Goal: Transaction & Acquisition: Subscribe to service/newsletter

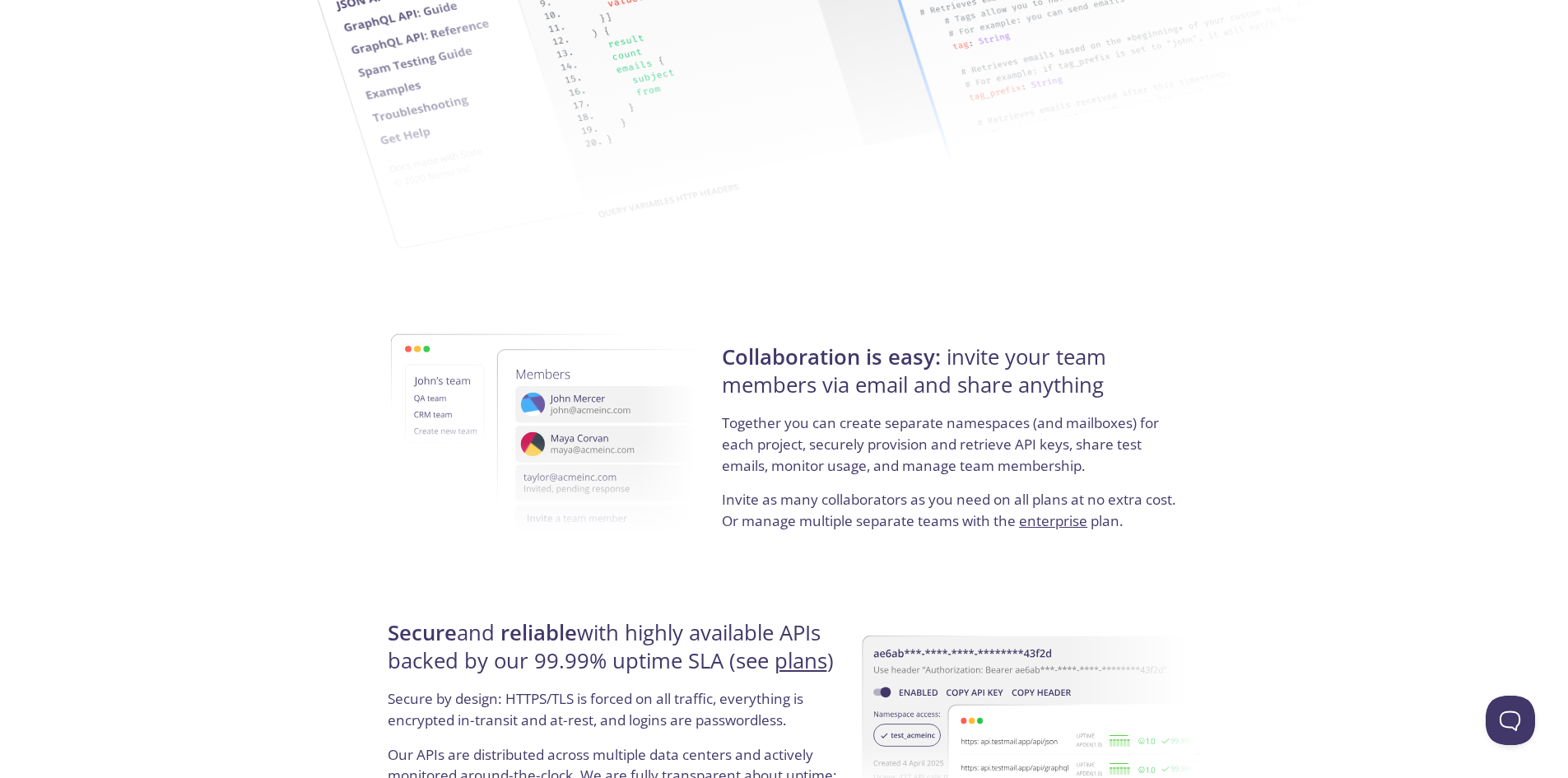
scroll to position [2986, 0]
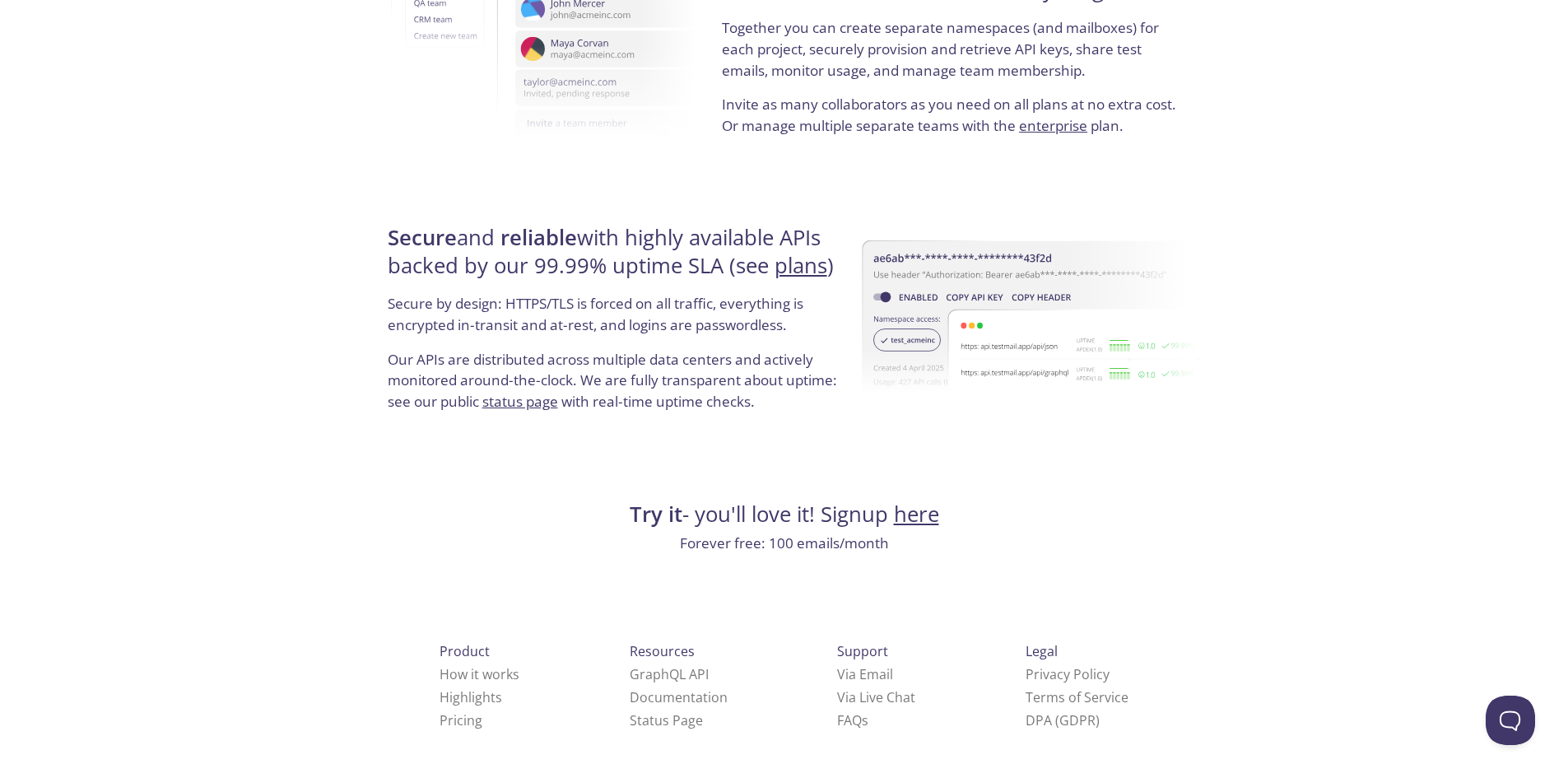
click at [901, 499] on link "here" at bounding box center [916, 514] width 46 height 29
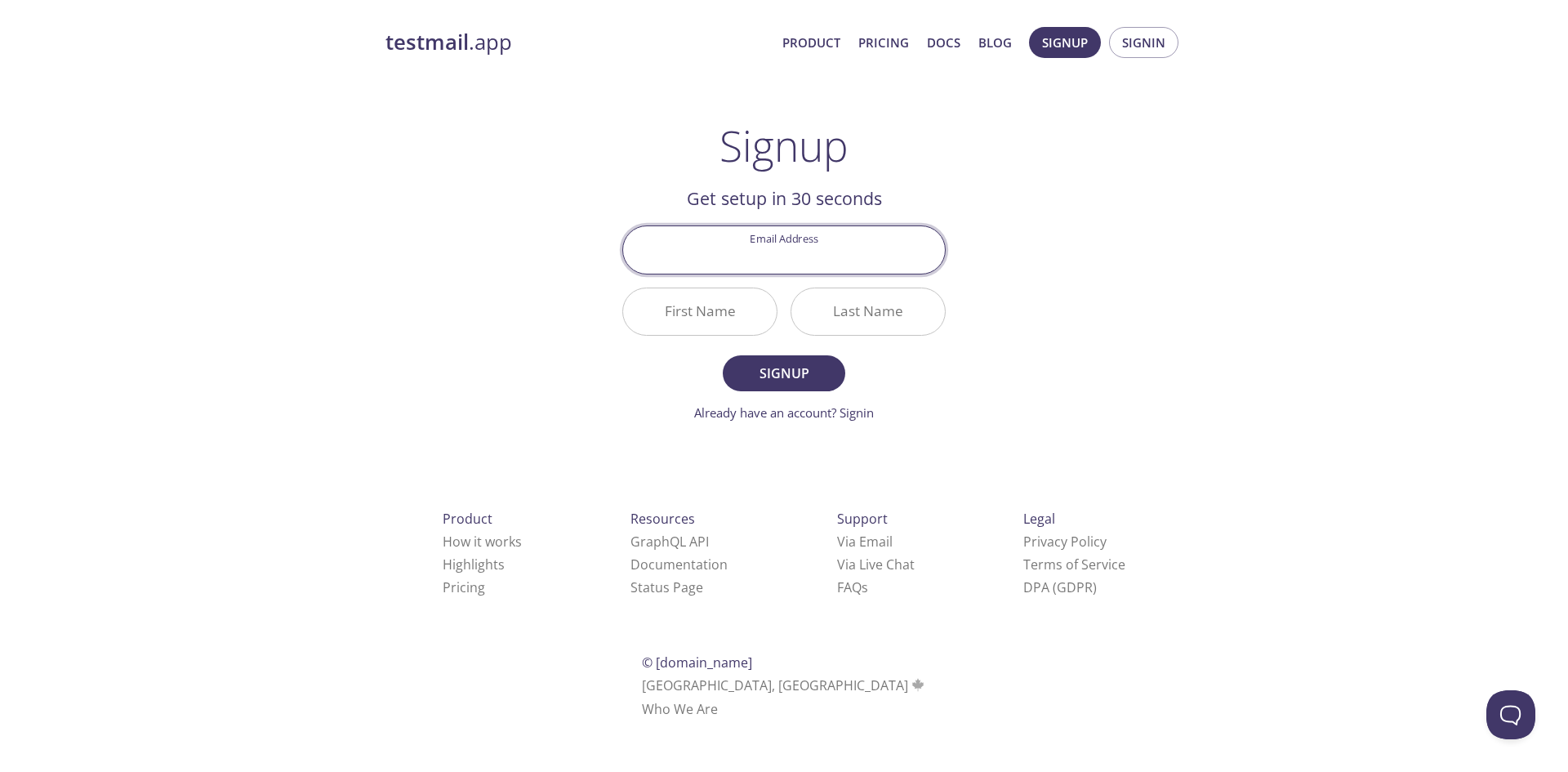
click at [391, 391] on div "testmail .app Product Pricing Docs Blog Signup Signin Signup Get setup in 30 se…" at bounding box center [784, 391] width 836 height 750
click at [755, 228] on input "Email Address" at bounding box center [784, 249] width 322 height 47
click at [747, 141] on h1 "Signup" at bounding box center [783, 145] width 129 height 49
click at [885, 36] on link "Pricing" at bounding box center [883, 42] width 50 height 21
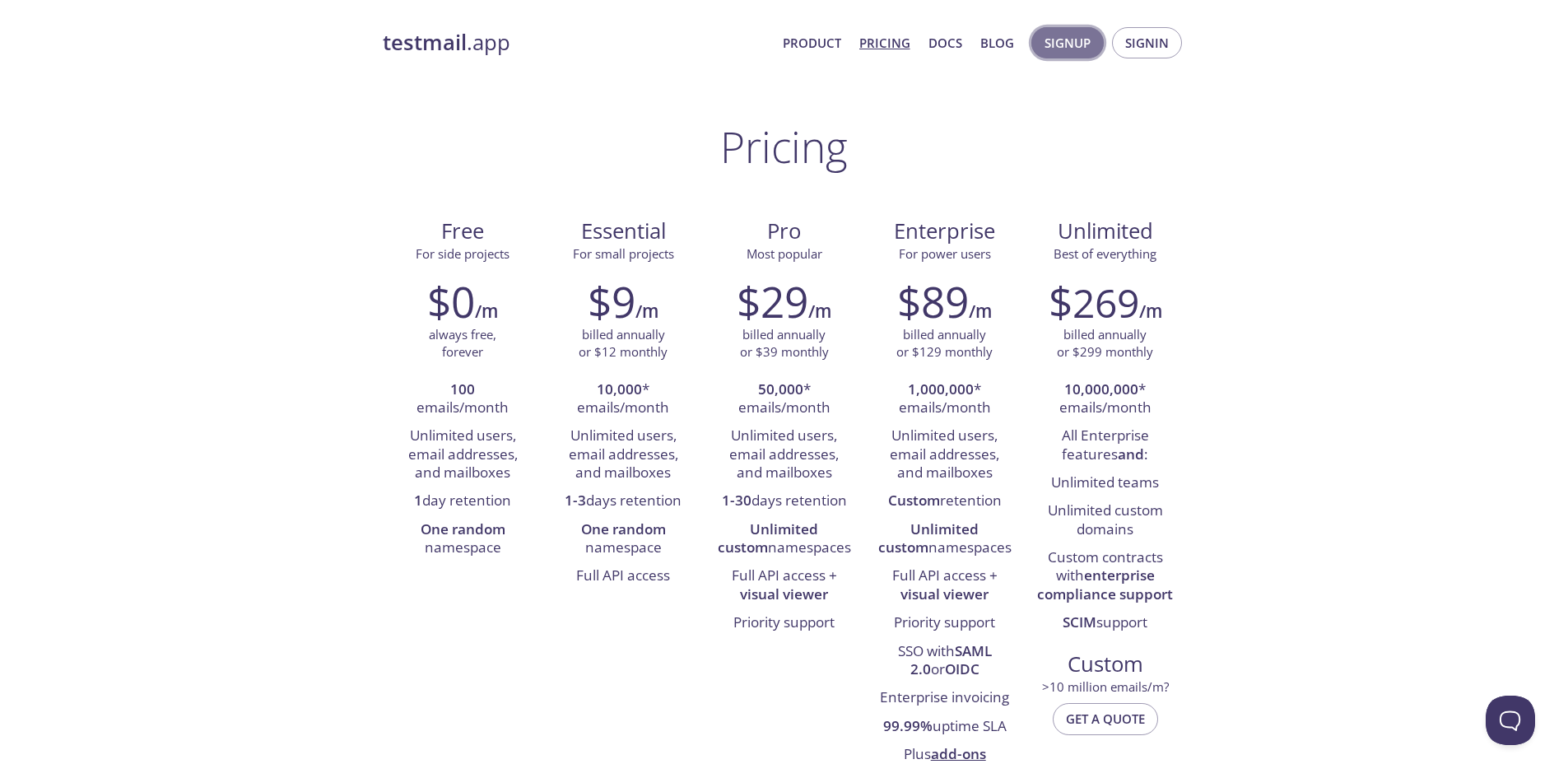
click at [1074, 34] on span "Signup" at bounding box center [1068, 42] width 46 height 21
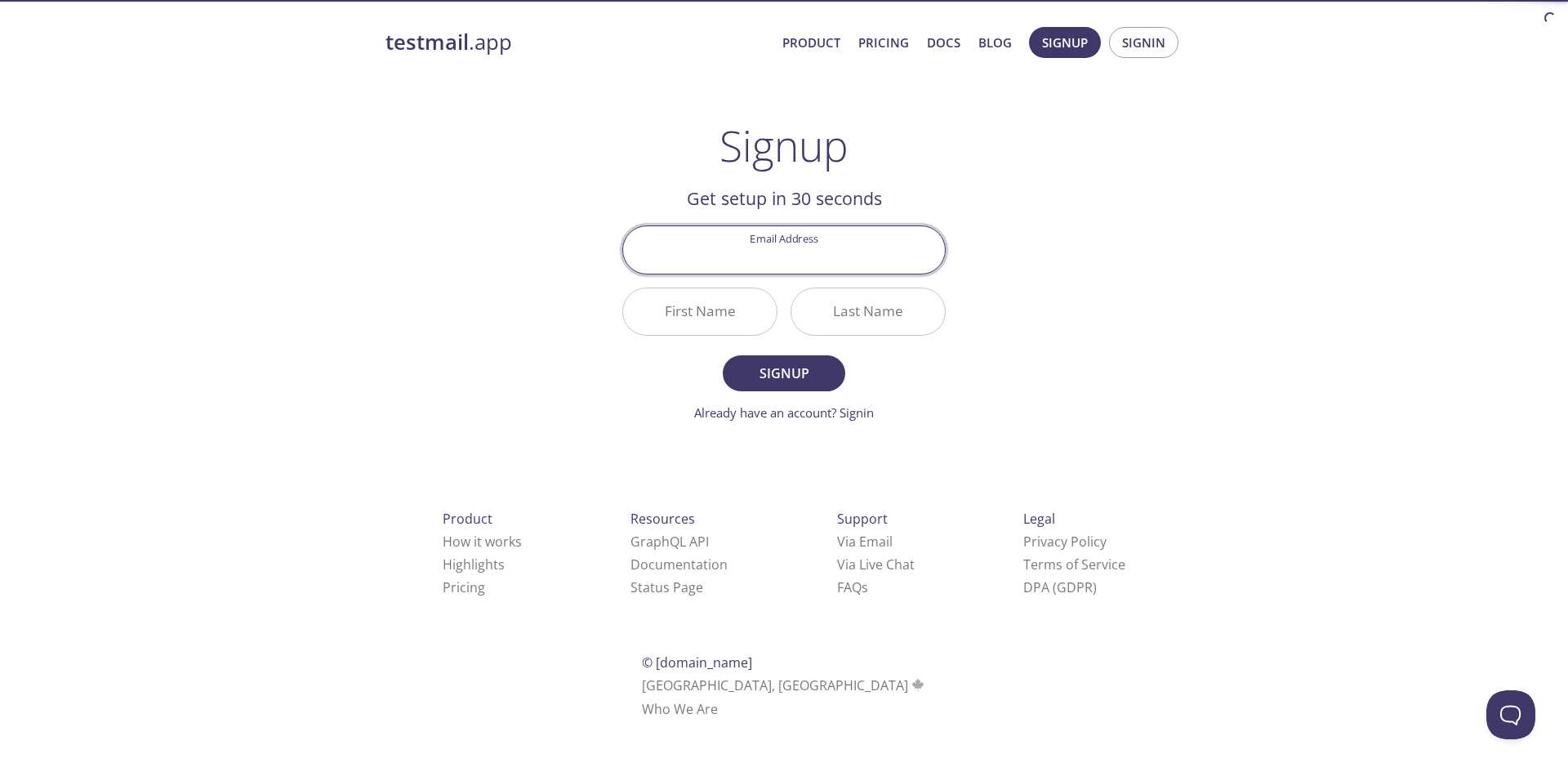
click at [747, 265] on input "Email Address" at bounding box center [784, 249] width 322 height 47
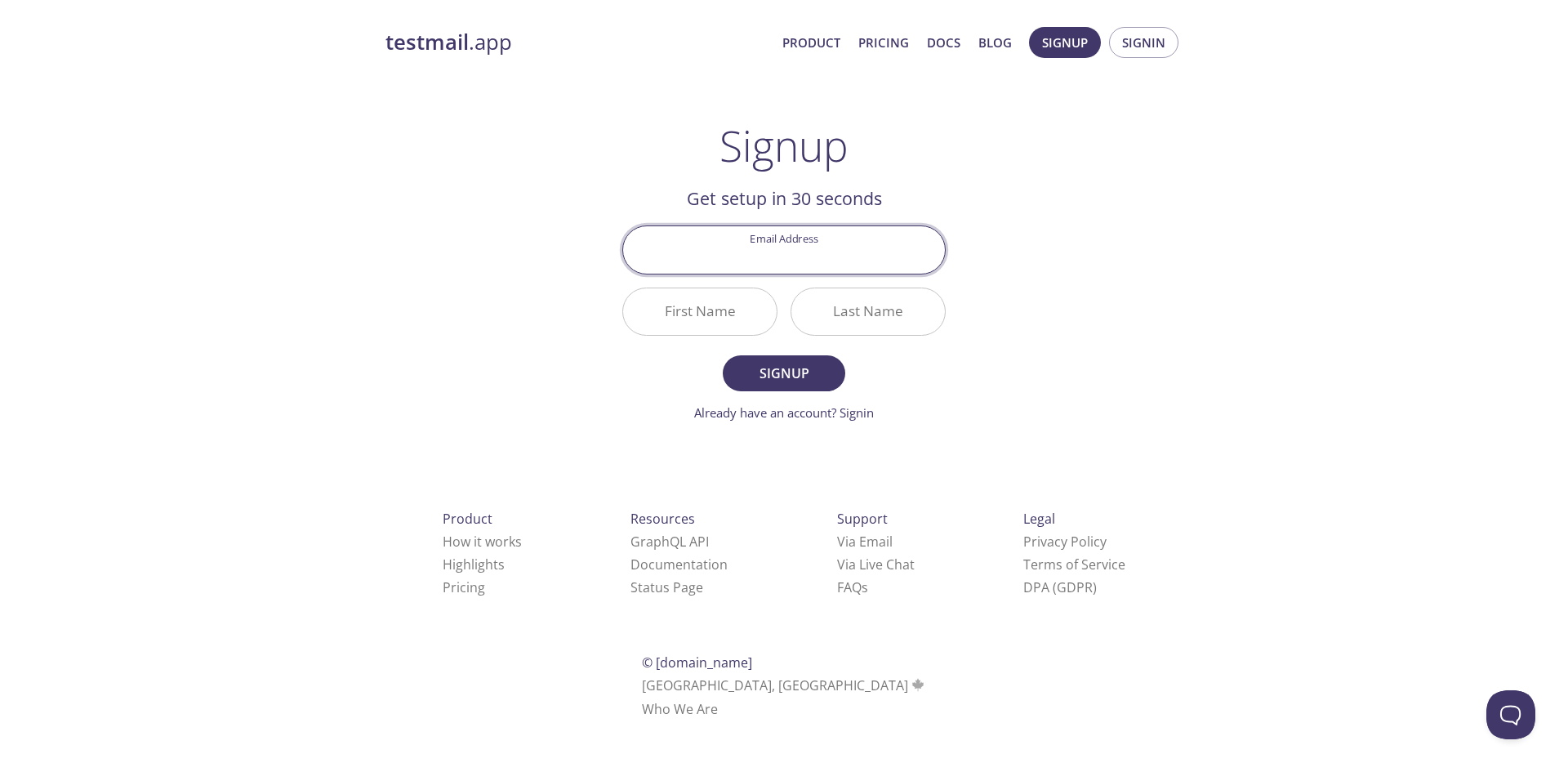
type input "[EMAIL_ADDRESS][DOMAIN_NAME]"
click at [665, 314] on input "First Name" at bounding box center [700, 311] width 154 height 47
type input "Cauã"
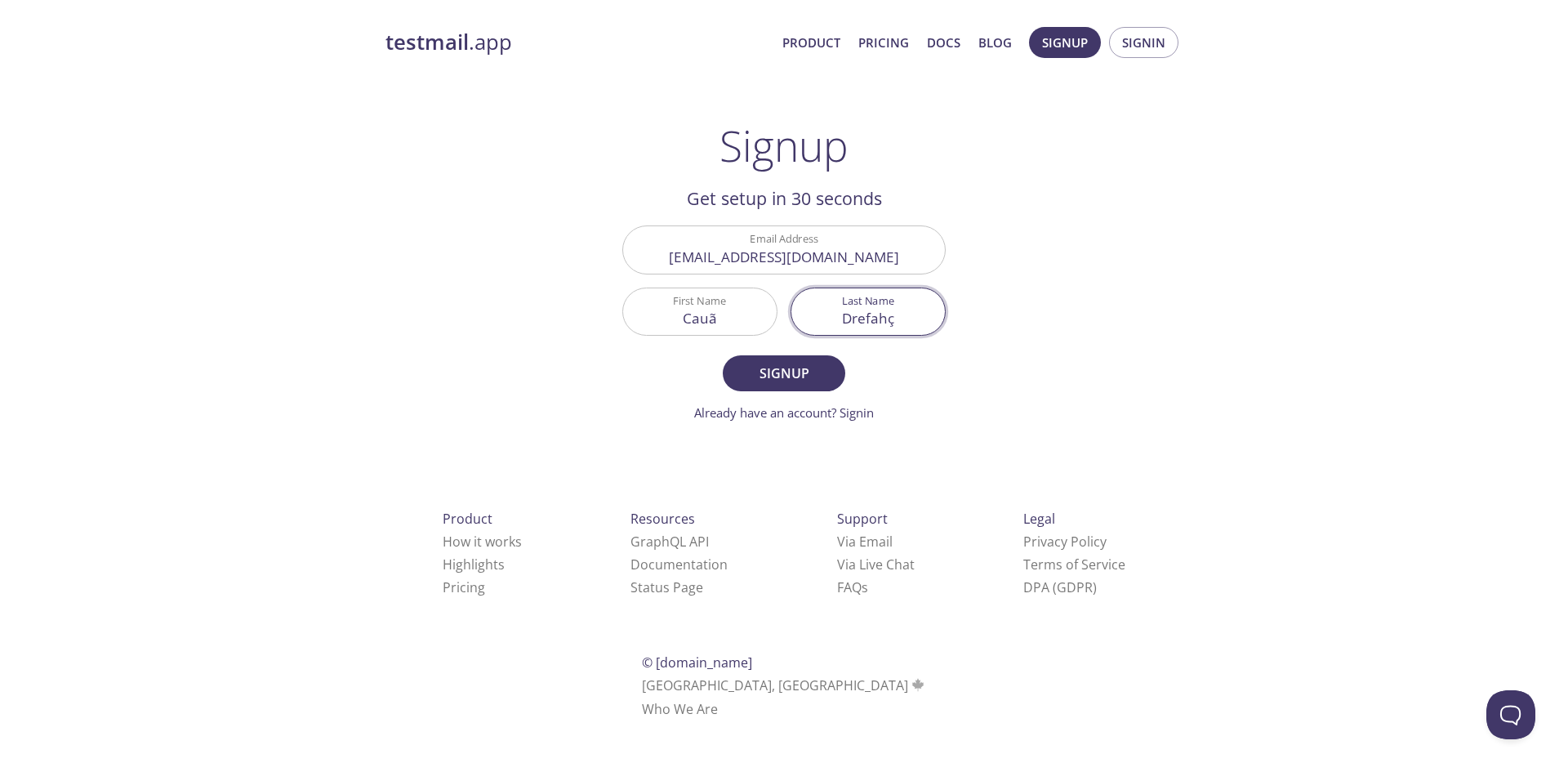
type input "Drefahç"
click at [723, 355] on button "Signup" at bounding box center [784, 373] width 123 height 36
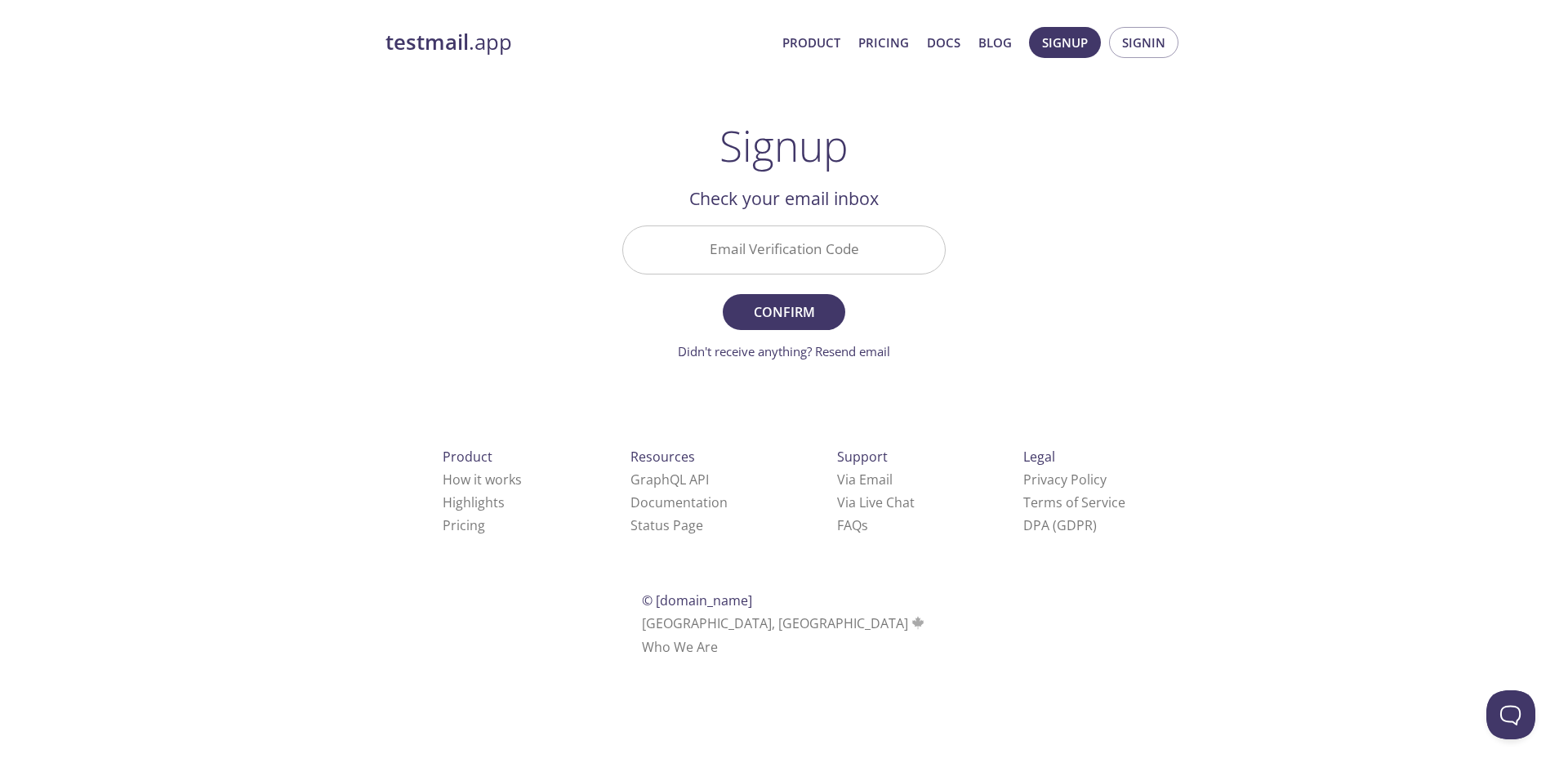
click at [801, 237] on input "Email Verification Code" at bounding box center [784, 249] width 322 height 47
paste input "5HXLU8P"
type input "5HXLU8P"
click at [799, 312] on span "Confirm" at bounding box center [783, 311] width 86 height 23
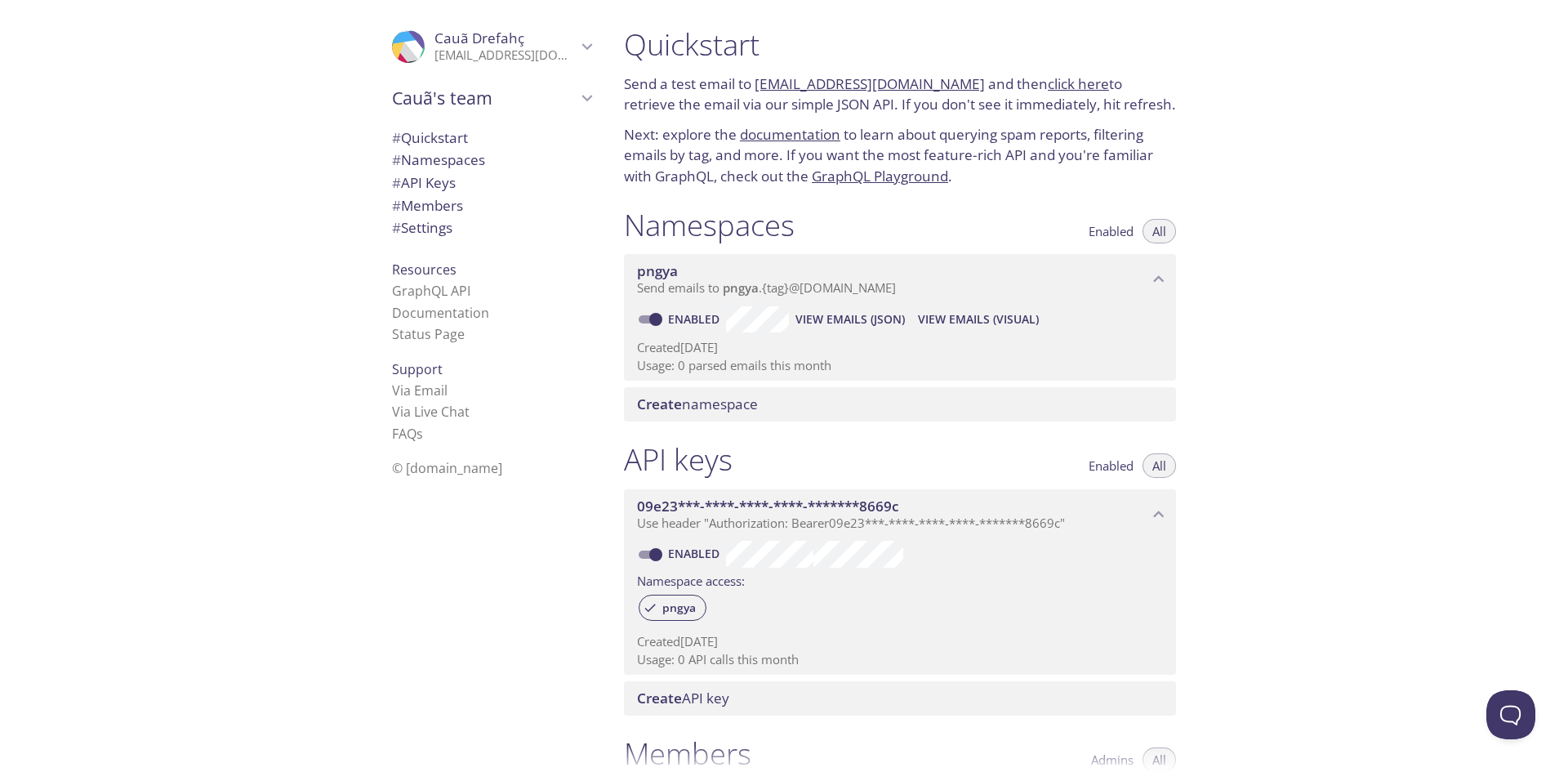
click at [480, 159] on span "# Namespaces" at bounding box center [492, 160] width 200 height 21
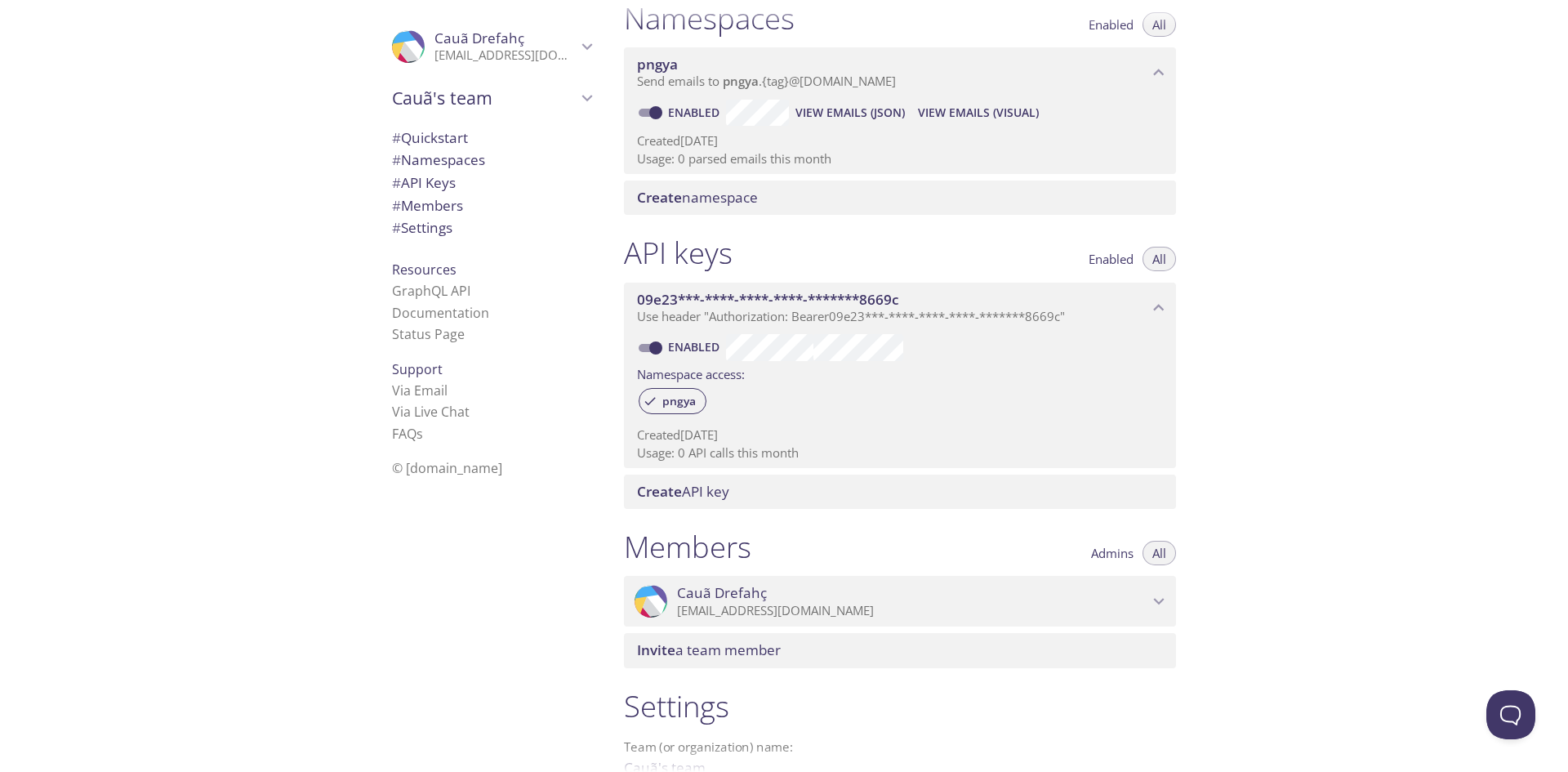
click at [694, 306] on span "09e23***-****-****-****-*******8669c" at bounding box center [768, 299] width 262 height 19
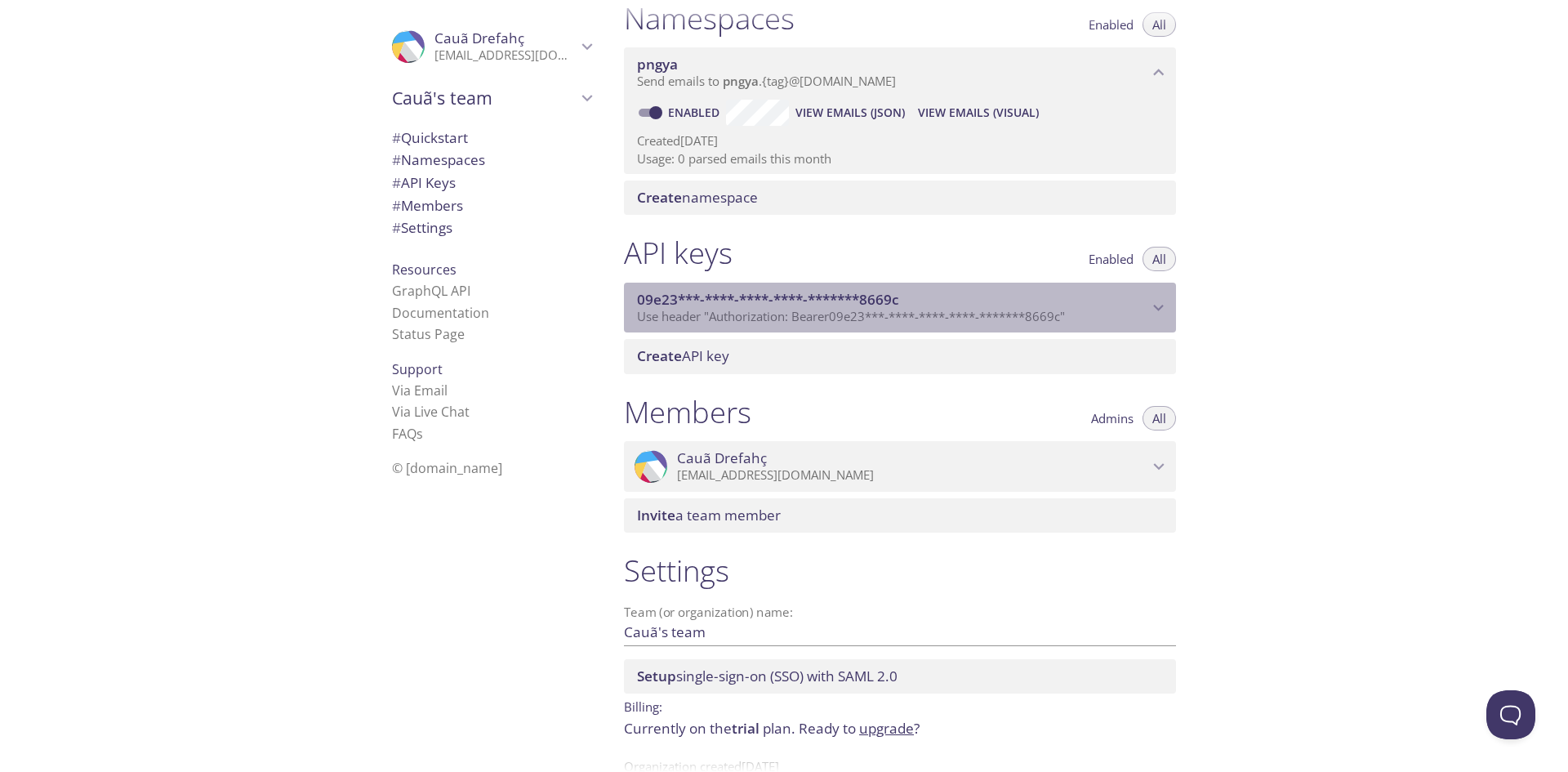
click at [694, 306] on span "09e23***-****-****-****-*******8669c" at bounding box center [768, 299] width 262 height 19
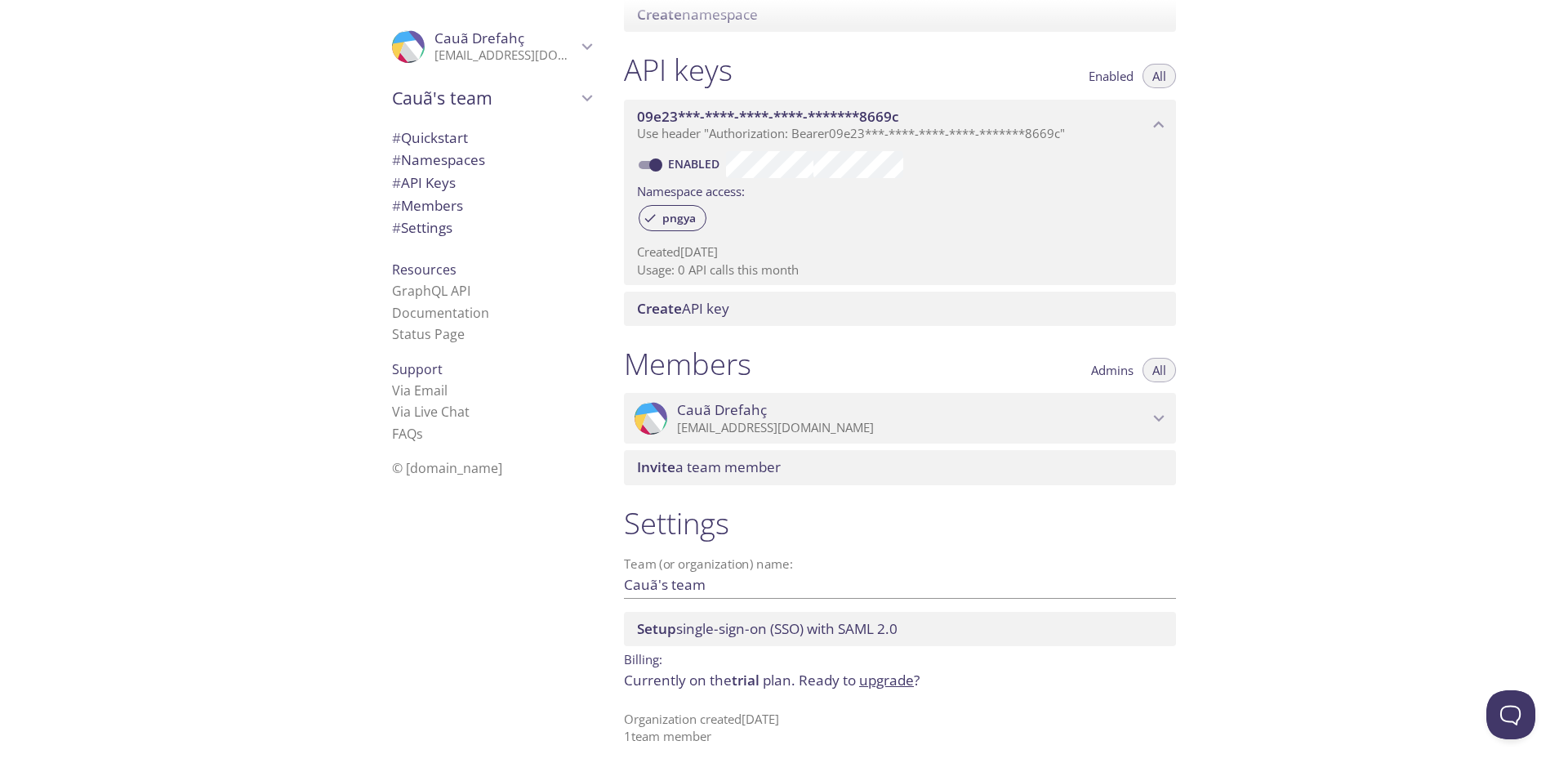
scroll to position [0, 0]
